Goal: Find specific page/section: Find specific page/section

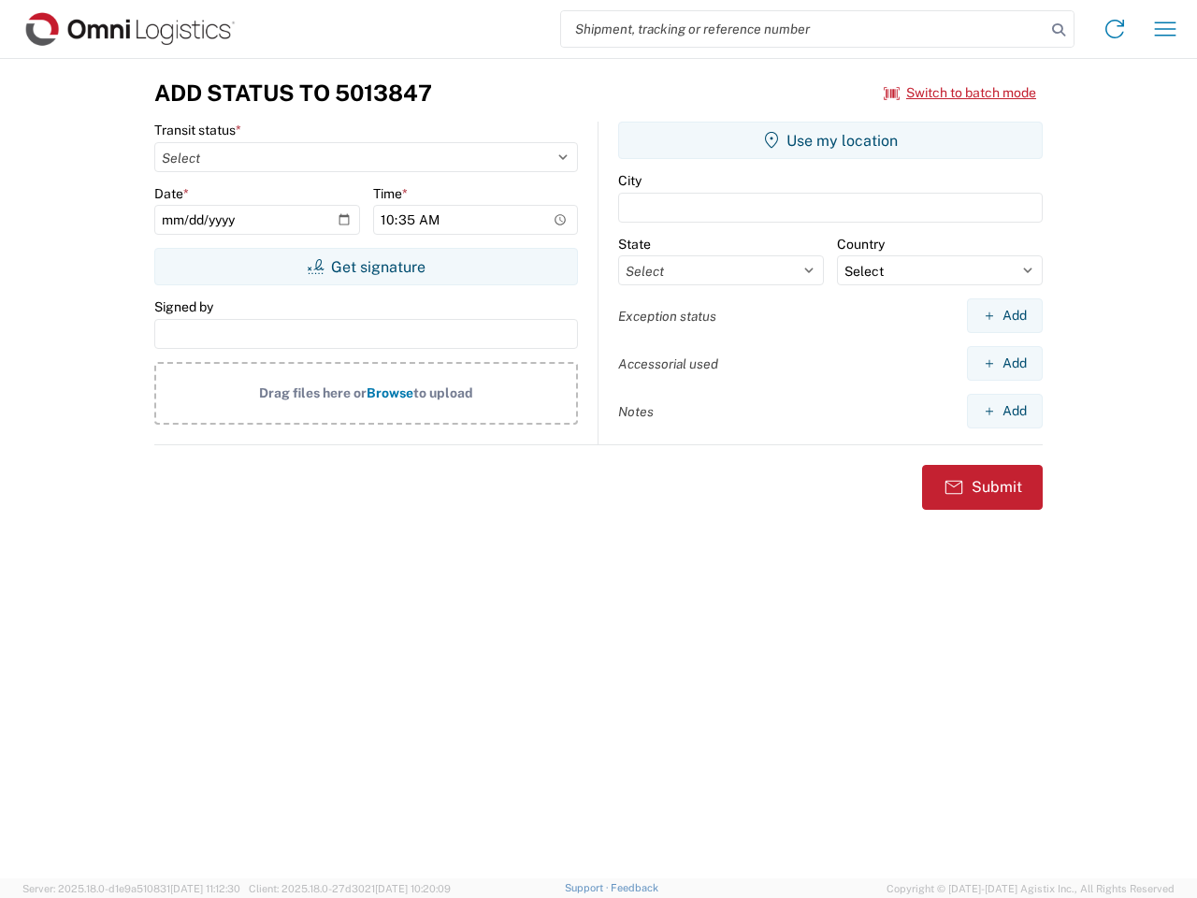
click at [803, 29] on input "search" at bounding box center [803, 29] width 484 height 36
click at [1058, 30] on icon at bounding box center [1058, 30] width 26 height 26
click at [1114, 29] on icon at bounding box center [1114, 29] width 30 height 30
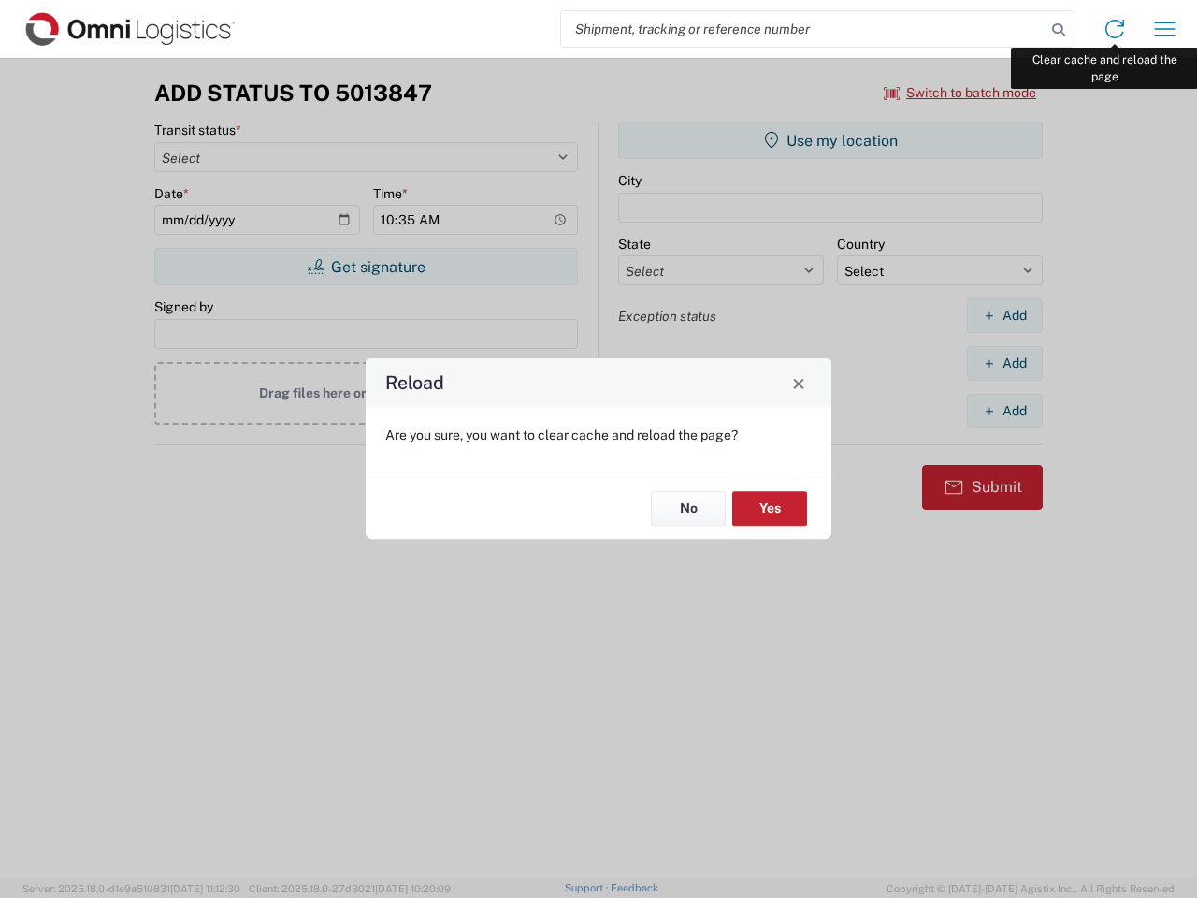
click at [1165, 29] on div "Reload Are you sure, you want to clear cache and reload the page? No Yes" at bounding box center [598, 449] width 1197 height 898
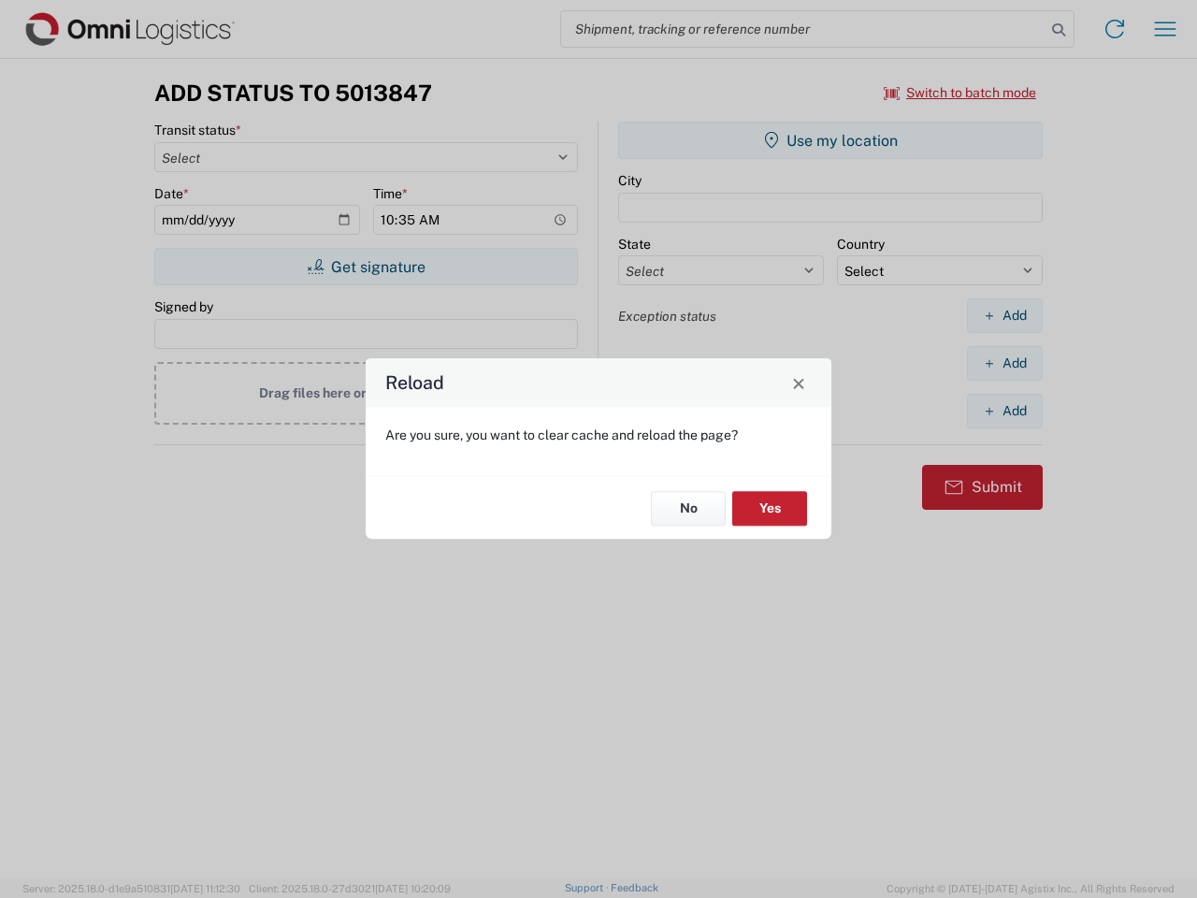
click at [960, 93] on div "Reload Are you sure, you want to clear cache and reload the page? No Yes" at bounding box center [598, 449] width 1197 height 898
click at [366, 266] on div "Reload Are you sure, you want to clear cache and reload the page? No Yes" at bounding box center [598, 449] width 1197 height 898
click at [830, 140] on div "Reload Are you sure, you want to clear cache and reload the page? No Yes" at bounding box center [598, 449] width 1197 height 898
click at [1004, 315] on div "Reload Are you sure, you want to clear cache and reload the page? No Yes" at bounding box center [598, 449] width 1197 height 898
click at [1004, 363] on div "Reload Are you sure, you want to clear cache and reload the page? No Yes" at bounding box center [598, 449] width 1197 height 898
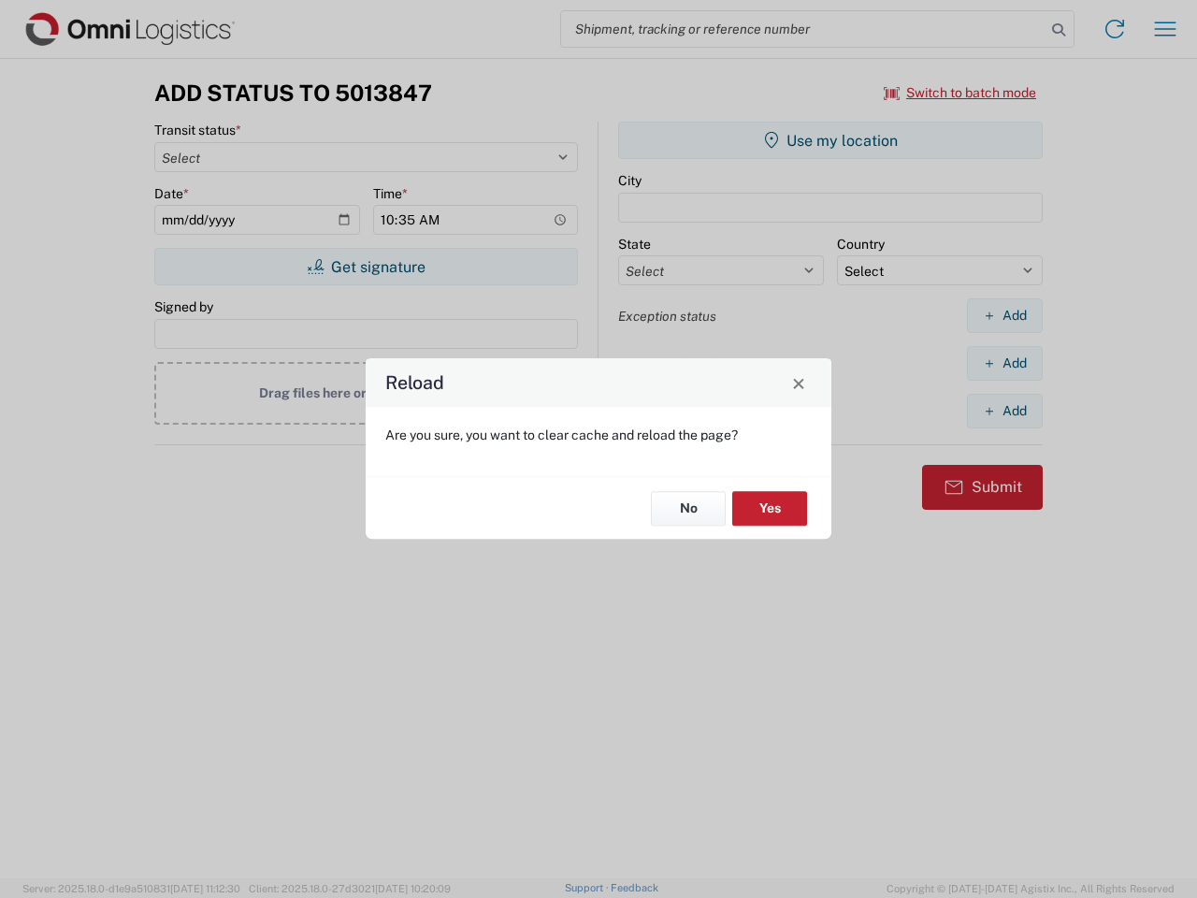
click at [1004, 410] on div "Reload Are you sure, you want to clear cache and reload the page? No Yes" at bounding box center [598, 449] width 1197 height 898
